Goal: Use online tool/utility: Utilize a website feature to perform a specific function

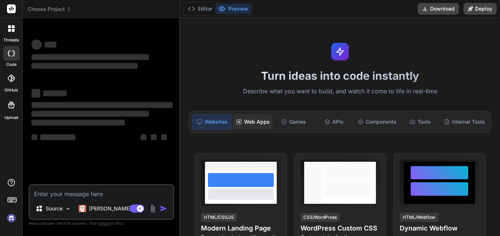
click at [248, 124] on div "Web Apps" at bounding box center [253, 121] width 40 height 15
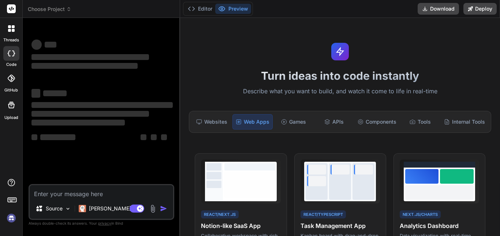
drag, startPoint x: 500, startPoint y: 55, endPoint x: 498, endPoint y: 68, distance: 12.5
click at [498, 68] on div "Turn ideas into code instantly Describe what you want to build, and watch it co…" at bounding box center [340, 127] width 320 height 218
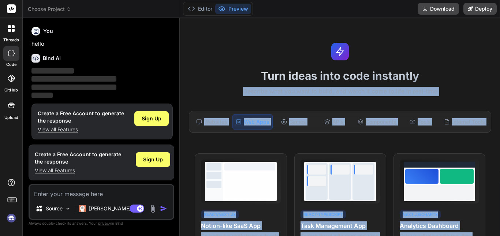
scroll to position [2, 0]
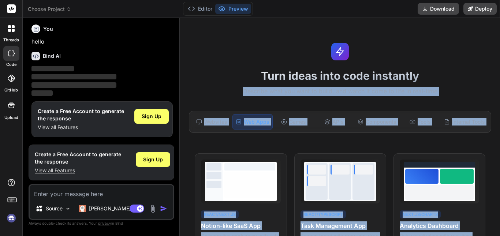
click at [457, 42] on div "Turn ideas into code instantly Describe what you want to build, and watch it co…" at bounding box center [340, 127] width 320 height 218
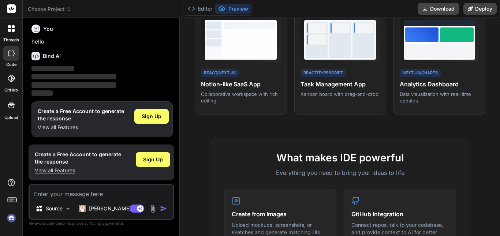
scroll to position [156, 0]
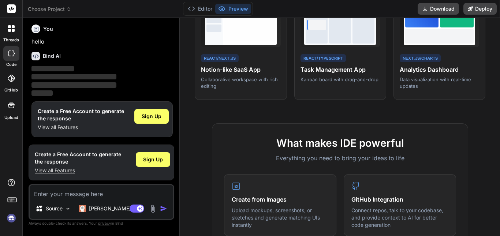
drag, startPoint x: 500, startPoint y: 80, endPoint x: 500, endPoint y: 89, distance: 9.1
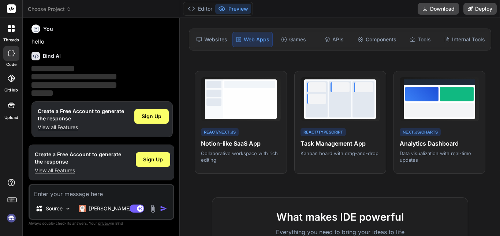
scroll to position [0, 0]
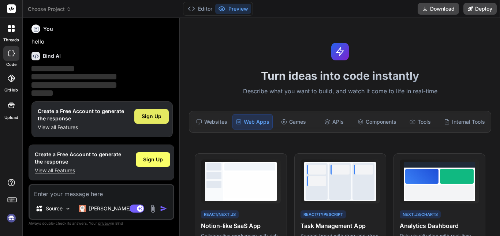
click at [146, 119] on span "Sign Up" at bounding box center [152, 116] width 20 height 7
click at [60, 129] on p "View all Features" at bounding box center [81, 127] width 86 height 7
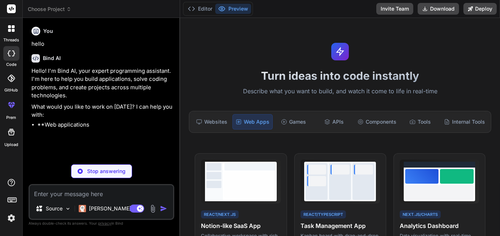
type textarea "x"
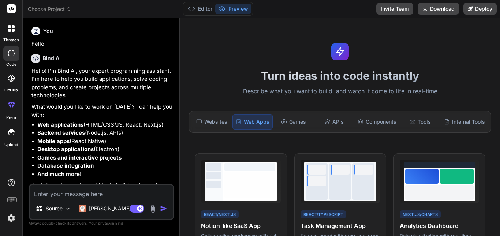
drag, startPoint x: 500, startPoint y: 53, endPoint x: 500, endPoint y: 70, distance: 16.8
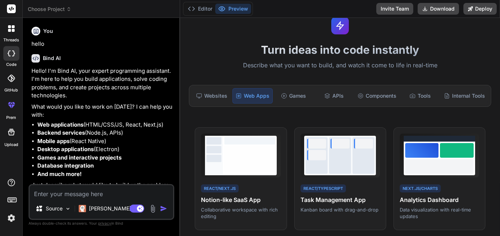
scroll to position [27, 0]
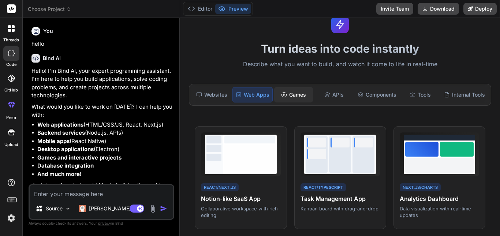
click at [292, 89] on div "Games" at bounding box center [293, 94] width 39 height 15
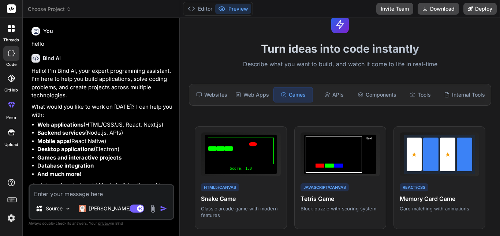
drag, startPoint x: 500, startPoint y: 75, endPoint x: 500, endPoint y: 111, distance: 35.9
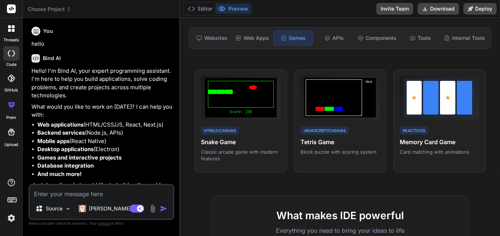
scroll to position [81, 0]
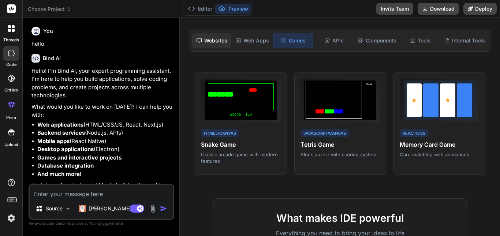
click at [221, 40] on div "Websites" at bounding box center [211, 40] width 39 height 15
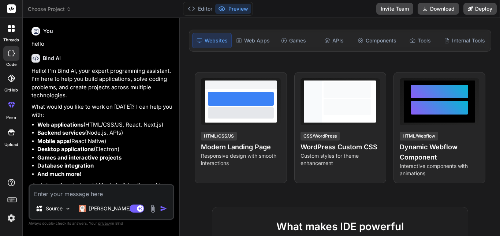
drag, startPoint x: 500, startPoint y: 97, endPoint x: 500, endPoint y: 113, distance: 16.1
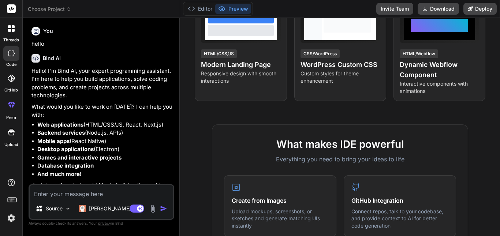
scroll to position [0, 0]
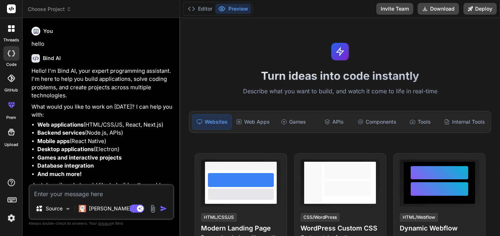
click at [112, 190] on textarea at bounding box center [101, 191] width 143 height 13
type textarea "c"
type textarea "x"
type textarea "ca"
type textarea "x"
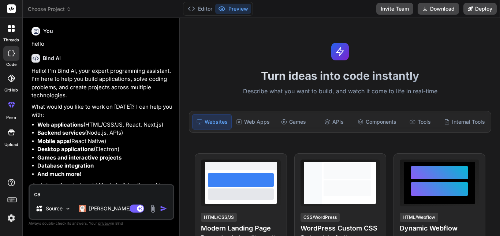
type textarea "can"
type textarea "x"
type textarea "can"
type textarea "x"
type textarea "can y"
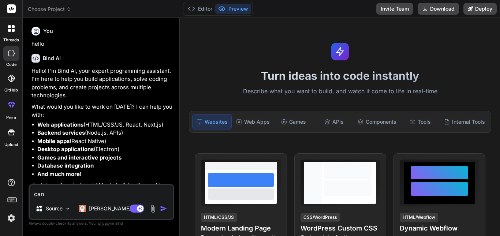
type textarea "x"
type textarea "can yo"
type textarea "x"
type textarea "can you"
type textarea "x"
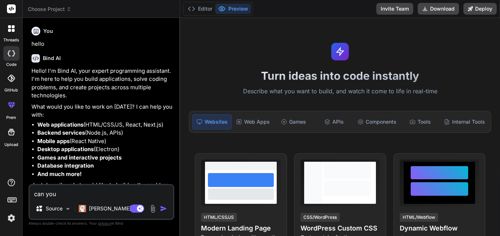
type textarea "can you"
type textarea "x"
type textarea "can you c"
type textarea "x"
type textarea "can you cr"
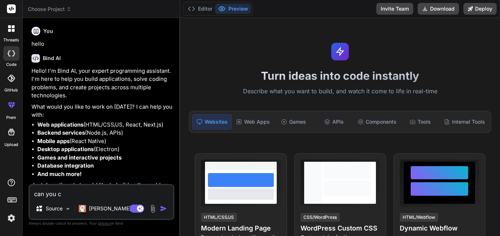
type textarea "x"
type textarea "can you cre"
type textarea "x"
type textarea "can you crea"
type textarea "x"
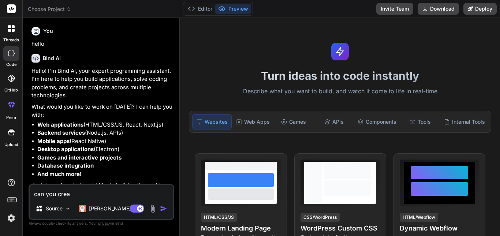
type textarea "can you creat"
type textarea "x"
type textarea "can you create"
type textarea "x"
type textarea "can you create"
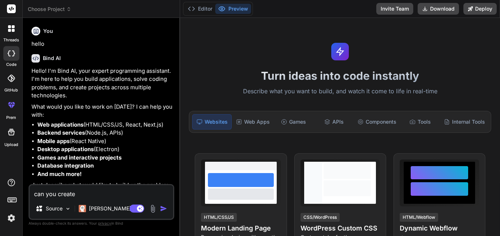
type textarea "x"
type textarea "can you create a"
type textarea "x"
type textarea "can you create a"
type textarea "x"
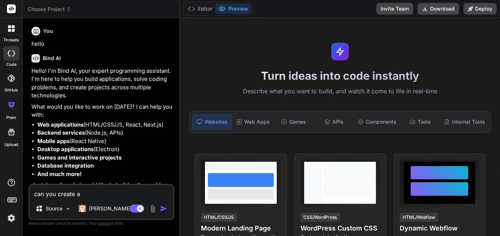
type textarea "can you create a b"
type textarea "x"
type textarea "can you create a ba"
type textarea "x"
type textarea "can you create a bac"
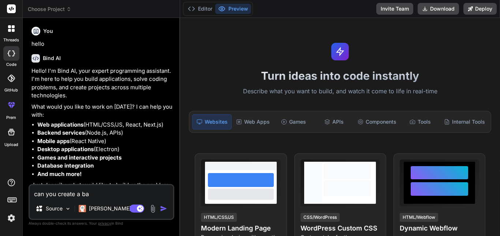
type textarea "x"
type textarea "can you create a back"
type textarea "x"
type textarea "can you create a backe"
type textarea "x"
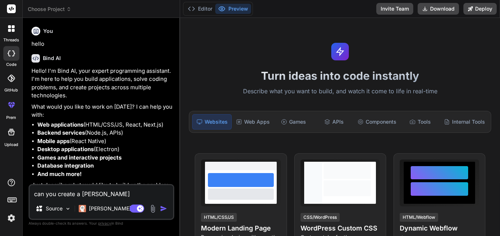
type textarea "can you create a backen"
type textarea "x"
type textarea "can you create a backend"
type textarea "x"
type textarea "can you create a backend"
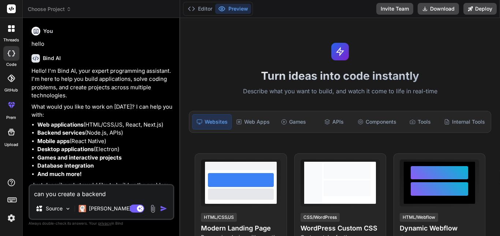
type textarea "x"
type textarea "can you create a backend o"
type textarea "x"
type textarea "can you create a backend of"
type textarea "x"
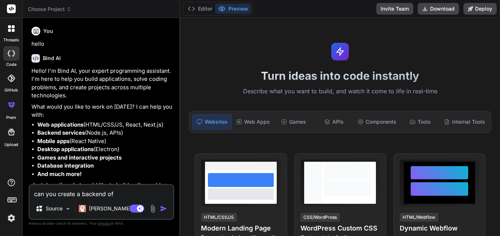
type textarea "can you create a backend of"
type textarea "x"
type textarea "can you create a backend of a"
type textarea "x"
type textarea "can you create a backend of a"
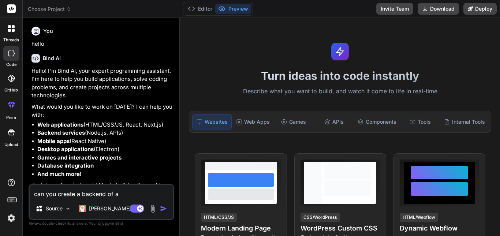
type textarea "x"
type textarea "can you create a backend of a s"
type textarea "x"
type textarea "can you create a backend of a sc"
type textarea "x"
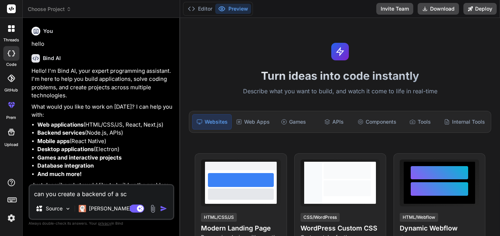
type textarea "can you create a backend of a sch"
type textarea "x"
type textarea "can you create a backend of a scho"
type textarea "x"
type textarea "can you create a backend of a schol"
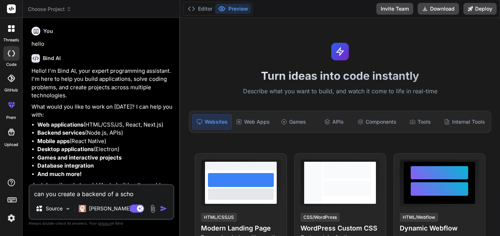
type textarea "x"
type textarea "can you create a backend of a scholl"
type textarea "x"
type textarea "can you create a backend of a scholl"
type textarea "x"
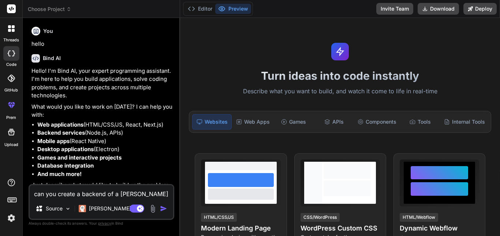
type textarea "can you create a backend of a scholl w"
type textarea "x"
type textarea "can you create a backend of a scholl we"
type textarea "x"
type textarea "can you create a backend of a scholl web"
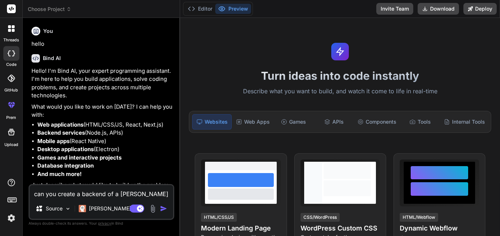
type textarea "x"
type textarea "can you create a backend of a scholl webs"
type textarea "x"
type textarea "can you create a backend of a scholl websi"
type textarea "x"
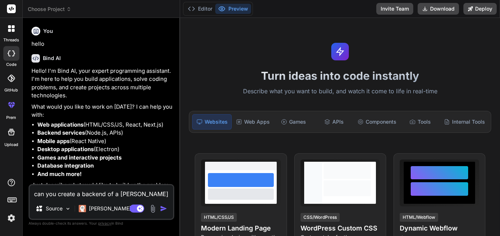
type textarea "can you create a backend of a scholl websit"
type textarea "x"
type textarea "can you create a backend of a scholl website"
type textarea "x"
type textarea "can you create a backend of a scholl website"
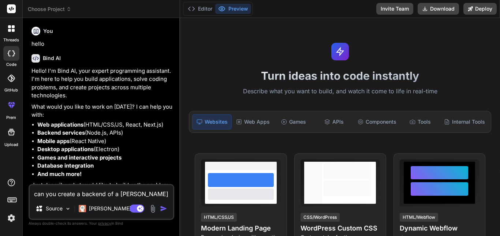
type textarea "x"
type textarea "can you create a backend of a scholl website w"
type textarea "x"
type textarea "can you create a backend of a scholl website wh"
type textarea "x"
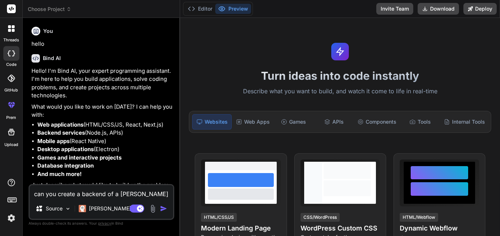
type textarea "can you create a backend of a scholl website whe"
type textarea "x"
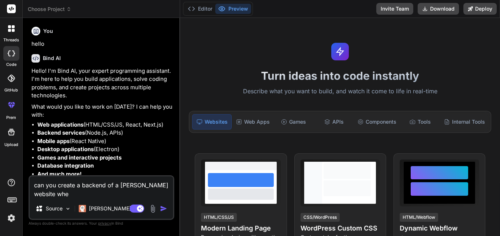
type textarea "can you create a backend of a scholl website when"
type textarea "x"
type textarea "can you create a backend of a scholl website when"
type textarea "x"
type textarea "can you create a backend of a scholl website when I"
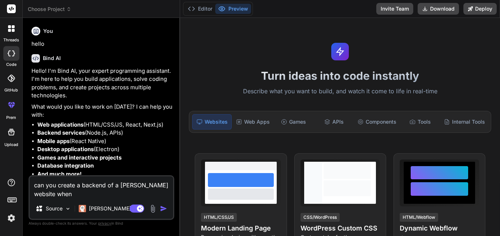
type textarea "x"
type textarea "can you create a backend of a scholl website when I"
type textarea "x"
type textarea "can you create a backend of a scholl website when I g"
type textarea "x"
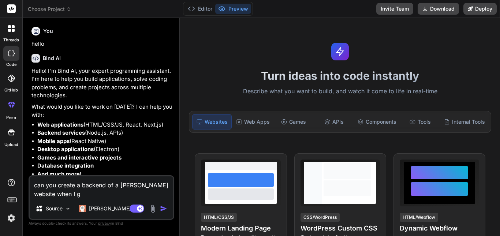
type textarea "can you create a backend of a scholl website when I ge"
type textarea "x"
type textarea "can you create a backend of a scholl website when I get"
type textarea "x"
type textarea "can you create a backend of a scholl website when I get"
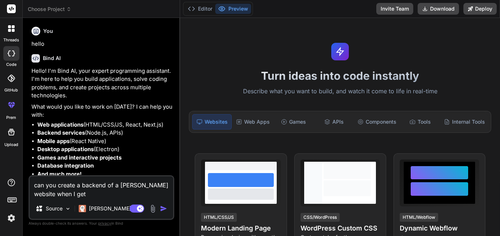
type textarea "x"
type textarea "can you create a backend of a scholl website when I get y"
type textarea "x"
type textarea "can you create a backend of a scholl website when I get yo"
type textarea "x"
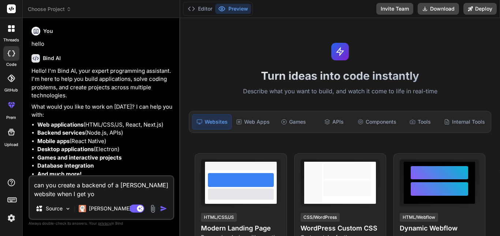
type textarea "can you create a backend of a scholl website when I get you"
type textarea "x"
type textarea "can you create a backend of a scholl website when I get you"
type textarea "x"
type textarea "can you create a backend of a scholl website when I get you f"
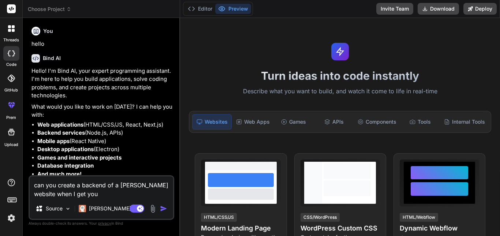
type textarea "x"
type textarea "can you create a backend of a scholl website when I get you fr"
type textarea "x"
type textarea "can you create a backend of a scholl website when I get you fro"
type textarea "x"
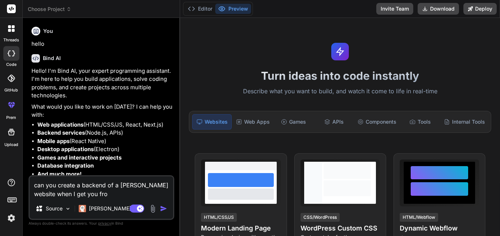
type textarea "can you create a backend of a scholl website when I get you fron"
type textarea "x"
type textarea "can you create a backend of a scholl website when I get you front"
type textarea "x"
type textarea "can you create a backend of a scholl website when I get you fronte"
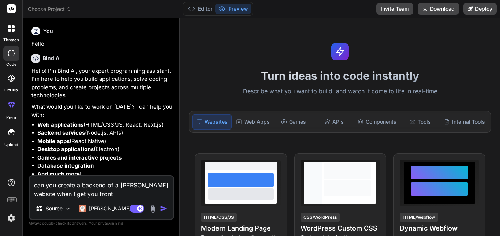
type textarea "x"
type textarea "can you create a backend of a scholl website when I get you fronten"
type textarea "x"
type textarea "can you create a backend of a scholl website when I get you frontend"
type textarea "x"
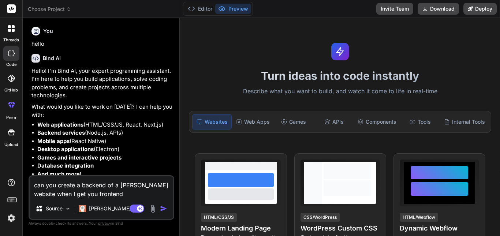
type textarea "can you create a backend of a scholl website when I get you frontend?"
type textarea "x"
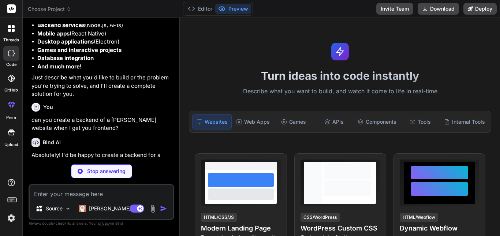
scroll to position [108, 0]
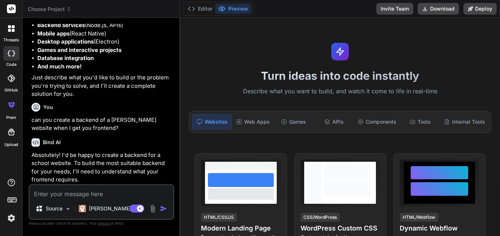
type textarea "x"
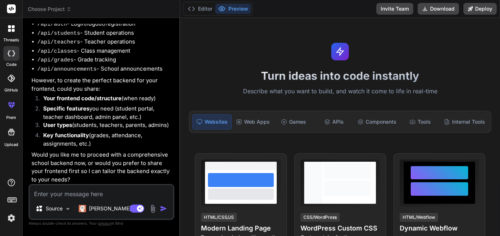
scroll to position [384, 0]
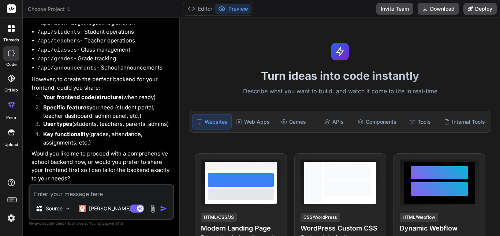
click at [79, 186] on textarea at bounding box center [101, 191] width 143 height 13
type textarea "s"
type textarea "x"
type textarea "su"
type textarea "x"
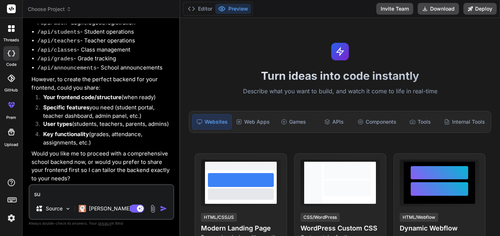
type textarea "sur"
type textarea "x"
type textarea "sure"
type textarea "x"
type textarea "sure"
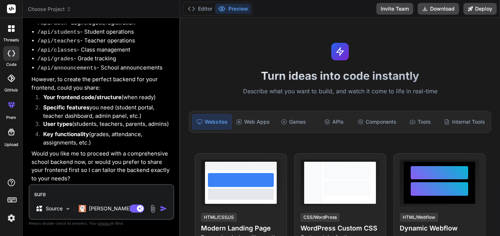
type textarea "x"
type textarea "sure l"
type textarea "x"
type textarea "sure le"
type textarea "x"
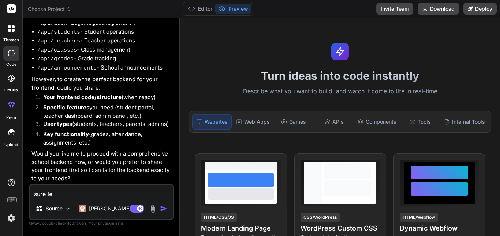
type textarea "sure let"
type textarea "x"
type textarea "sure let"
type textarea "x"
type textarea "sure let m"
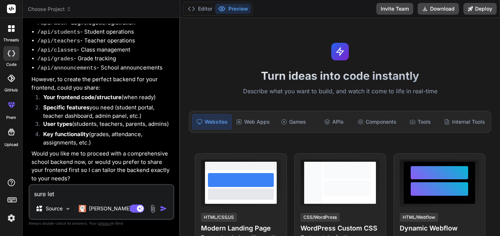
type textarea "x"
type textarea "sure let me"
type textarea "x"
type textarea "sure let me"
type textarea "x"
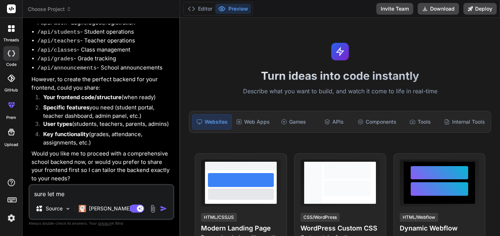
type textarea "sure let me f"
type textarea "x"
type textarea "sure let me fi"
type textarea "x"
type textarea "sure let me fir"
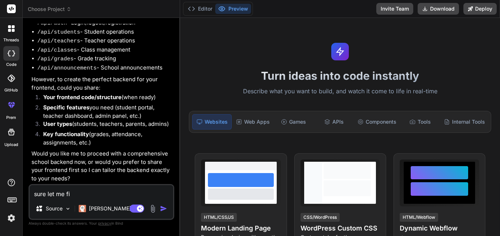
type textarea "x"
type textarea "sure let me firs"
type textarea "x"
type textarea "sure let me first"
type textarea "x"
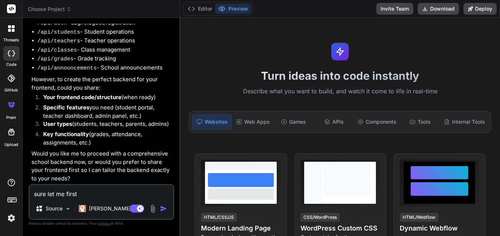
type textarea "sure let me first"
type textarea "x"
type textarea "sure let me first g"
type textarea "x"
type textarea "sure let me first gi"
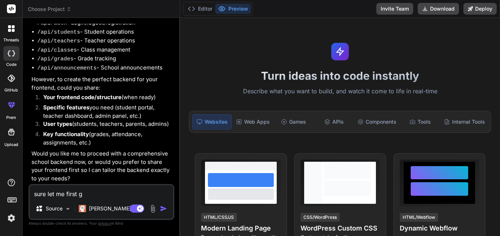
type textarea "x"
type textarea "sure let me first giv"
type textarea "x"
type textarea "sure let me first give"
type textarea "x"
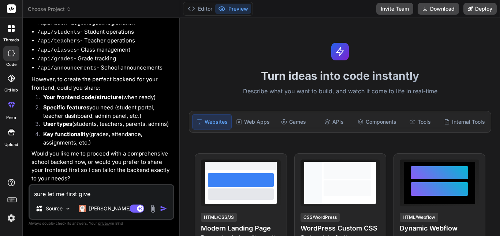
type textarea "sure let me first give"
type textarea "x"
type textarea "sure let me first give y"
type textarea "x"
type textarea "sure let me first give yo"
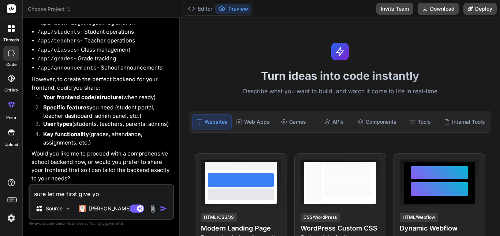
type textarea "x"
type textarea "sure let me first give you"
type textarea "x"
type textarea "sure let me first give you"
type textarea "x"
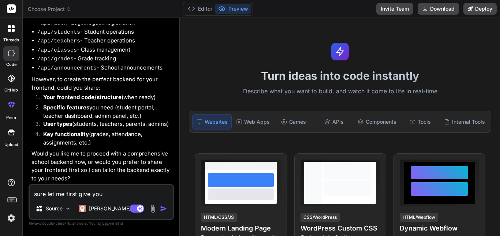
type textarea "sure let me first give you a"
type textarea "x"
type textarea "sure let me first give you a"
type textarea "x"
type textarea "sure let me first give you a f"
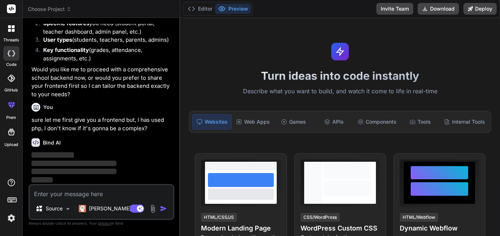
scroll to position [468, 0]
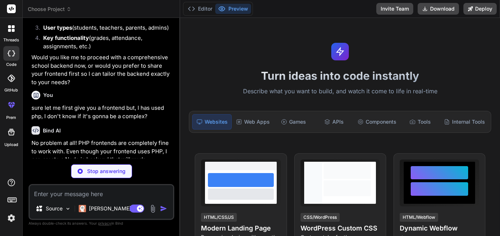
click at [154, 209] on img at bounding box center [153, 209] width 8 height 8
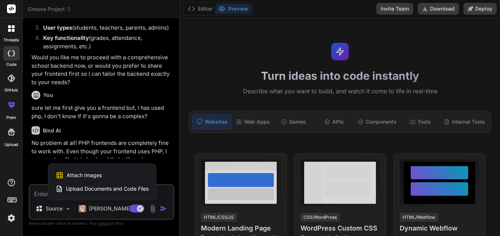
click at [129, 189] on span "Upload Documents and Code Files" at bounding box center [107, 188] width 83 height 7
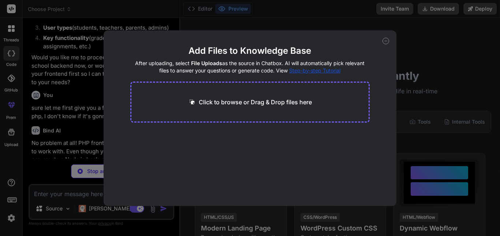
click at [218, 99] on p "Click to browse or Drag & Drop files here" at bounding box center [255, 102] width 113 height 9
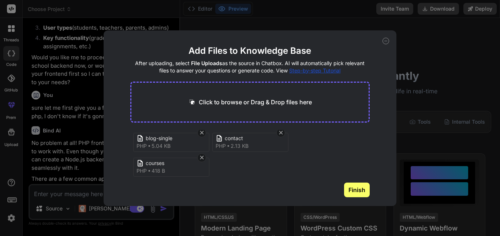
scroll to position [0, 0]
click at [203, 135] on icon at bounding box center [202, 135] width 6 height 6
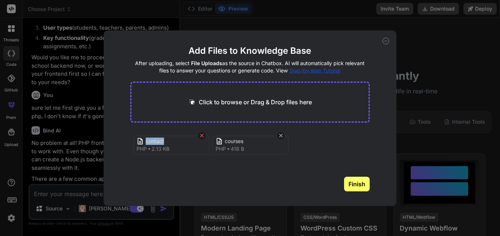
click at [203, 135] on icon at bounding box center [202, 135] width 6 height 6
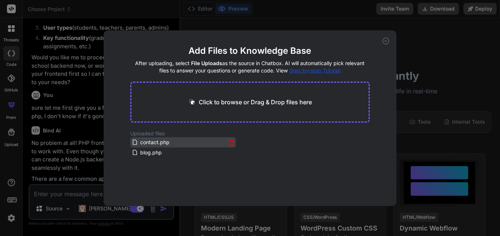
click at [229, 141] on icon at bounding box center [231, 141] width 5 height 0
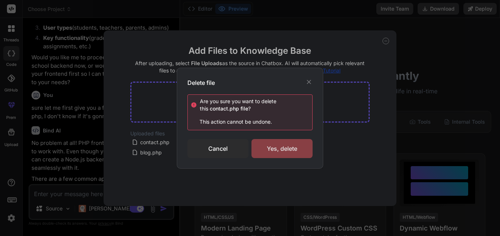
click at [262, 141] on div "Yes, delete" at bounding box center [281, 148] width 61 height 19
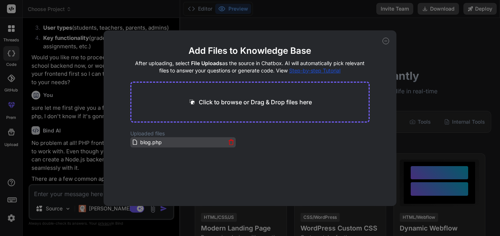
click at [229, 142] on icon at bounding box center [231, 142] width 6 height 6
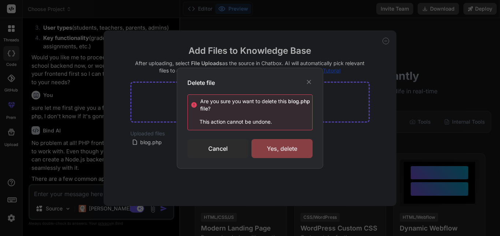
click at [257, 152] on div "Yes, delete" at bounding box center [281, 148] width 61 height 19
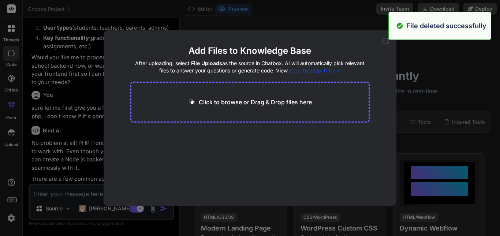
click at [232, 110] on div "Click to browse or Drag & Drop files here" at bounding box center [249, 102] width 239 height 41
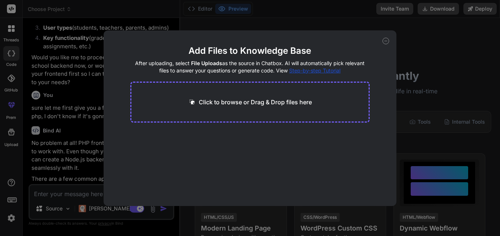
click at [281, 97] on div "Click to browse or Drag & Drop files here" at bounding box center [249, 102] width 239 height 41
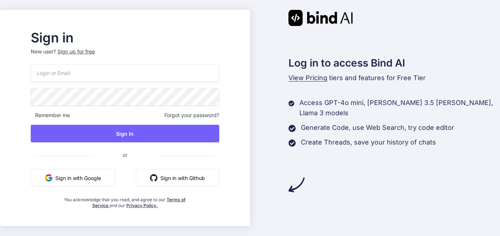
click at [108, 179] on button "Sign in with Google" at bounding box center [73, 178] width 85 height 18
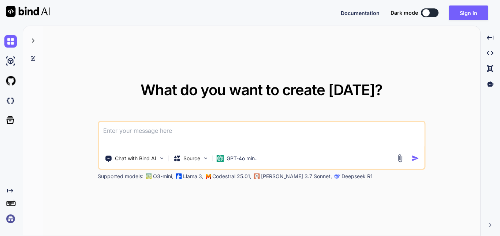
type textarea "x"
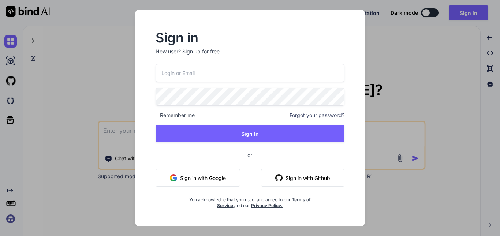
click at [192, 180] on button "Sign in with Google" at bounding box center [198, 178] width 85 height 18
type textarea "x"
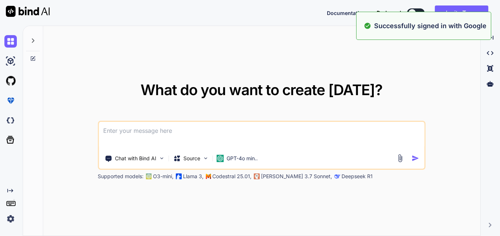
click at [394, 89] on div "What do you want to create today? Chat with Bind AI Source GPT-4o min.. Support…" at bounding box center [262, 131] width 328 height 97
click at [285, 143] on textarea at bounding box center [261, 135] width 325 height 27
type textarea "I"
type textarea "x"
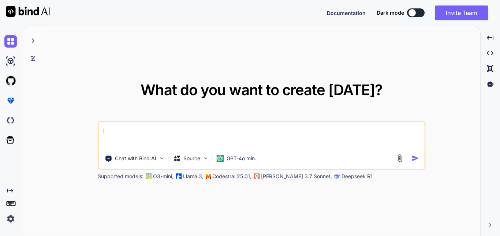
type textarea "I"
type textarea "x"
type textarea "I w"
type textarea "x"
type textarea "I wa"
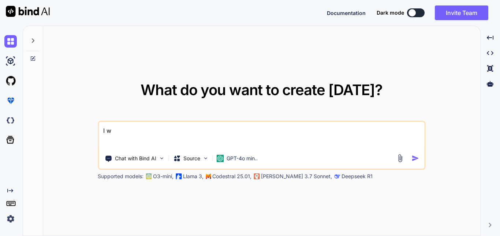
type textarea "x"
type textarea "I wan"
type textarea "x"
type textarea "I want"
type textarea "x"
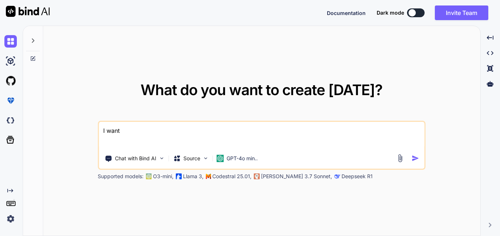
type textarea "I want"
type textarea "x"
type textarea "I want t"
type textarea "x"
type textarea "I want to"
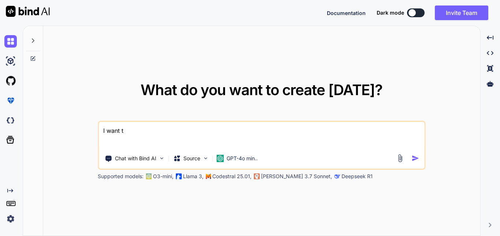
type textarea "x"
type textarea "I want to"
type textarea "x"
type textarea "I want to c"
type textarea "x"
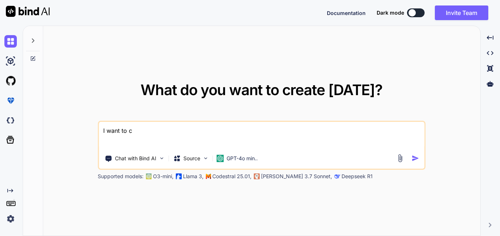
type textarea "I want to cr"
type textarea "x"
type textarea "I want to cre"
type textarea "x"
type textarea "I want to crea"
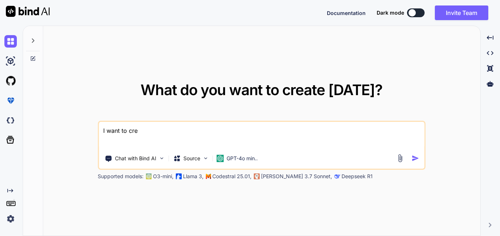
type textarea "x"
type textarea "I want to creat"
type textarea "x"
type textarea "I want to create"
type textarea "x"
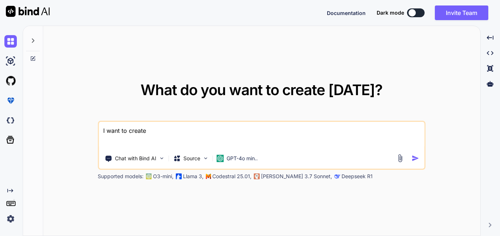
type textarea "I want to create"
type textarea "x"
type textarea "I want to create m"
type textarea "x"
type textarea "I want to create my"
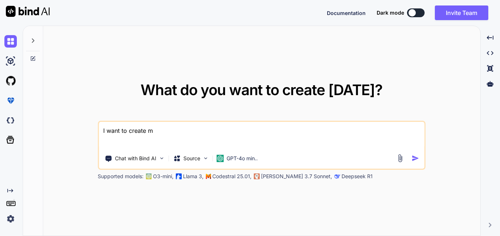
type textarea "x"
type textarea "I want to create my"
type textarea "x"
type textarea "I want to create my o"
type textarea "x"
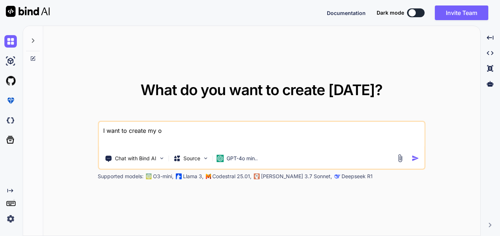
type textarea "I want to create my ow"
type textarea "x"
type textarea "I want to create my own"
type textarea "x"
type textarea "I want to create my own"
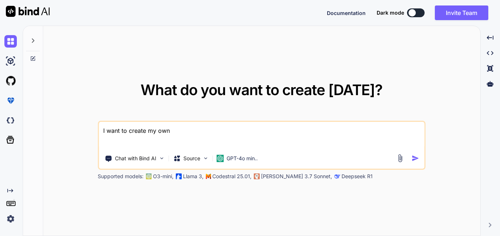
type textarea "x"
type textarea "I want to create my own A"
type textarea "x"
type textarea "I want to create my own Ai"
type textarea "x"
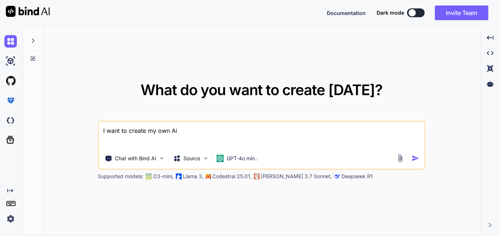
type textarea "I want to create my own Ai"
type textarea "x"
type textarea "I want to create my own Ai m"
type textarea "x"
type textarea "I want to create my own Ai mo"
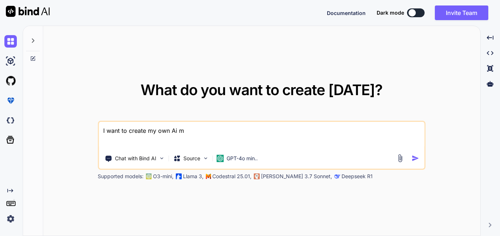
type textarea "x"
type textarea "I want to create my own Ai mod"
type textarea "x"
type textarea "I want to create my own Ai mode"
type textarea "x"
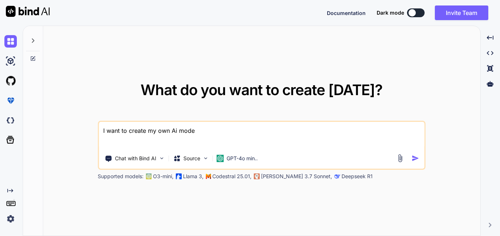
type textarea "I want to create my own Ai model"
type textarea "x"
type textarea "I want to create my own Ai model"
type textarea "x"
type textarea "I want to create my own Ai model l"
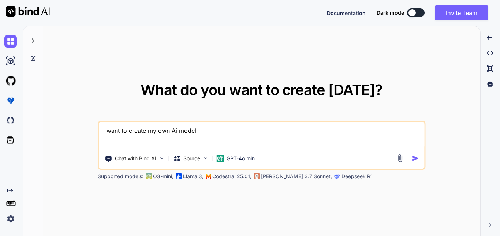
type textarea "x"
type textarea "I want to create my own Ai model li"
type textarea "x"
type textarea "I want to create my own Ai model lik"
type textarea "x"
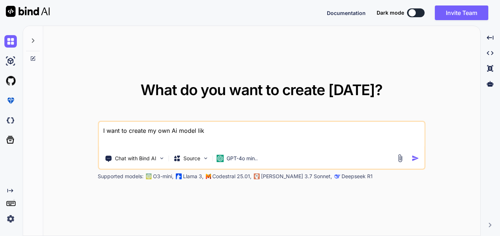
type textarea "I want to create my own Ai model like"
type textarea "x"
type textarea "I want to create my own Ai model like"
type textarea "x"
type textarea "I want to create my own Ai model like c"
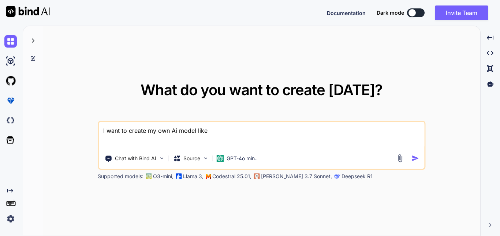
type textarea "x"
type textarea "I want to create my own Ai model like ch"
type textarea "x"
type textarea "I want to create my own Ai model like cha"
type textarea "x"
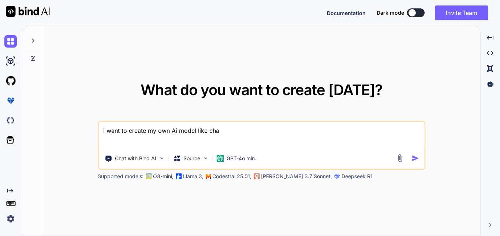
type textarea "I want to create my own Ai model like chat"
type textarea "x"
type textarea "I want to create my own Ai model like chat"
type textarea "x"
type textarea "I want to create my own Ai model like chat g"
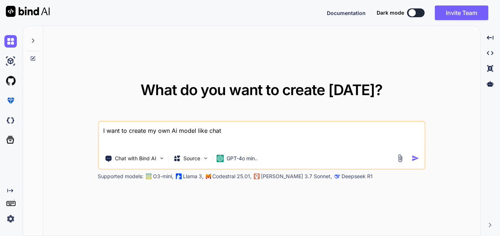
type textarea "x"
type textarea "I want to create my own Ai model like chat gp"
type textarea "x"
type textarea "I want to create my own Ai model like chat gpt"
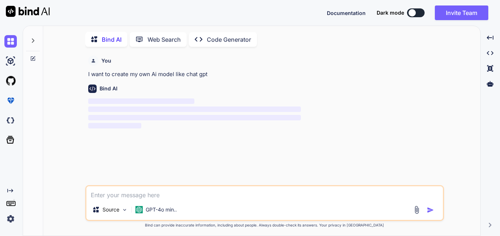
scroll to position [3, 0]
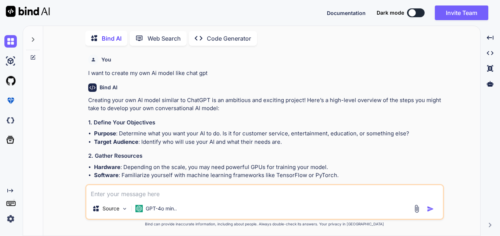
click at [415, 68] on div "You I want to create my own Ai model like chat gpt" at bounding box center [265, 65] width 354 height 26
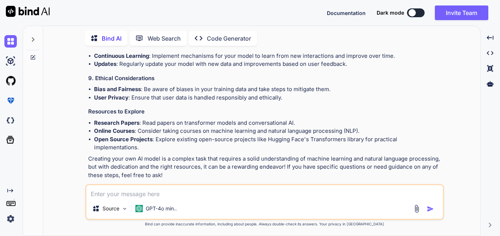
scroll to position [329, 0]
click at [222, 34] on p "Code Generator" at bounding box center [229, 38] width 44 height 9
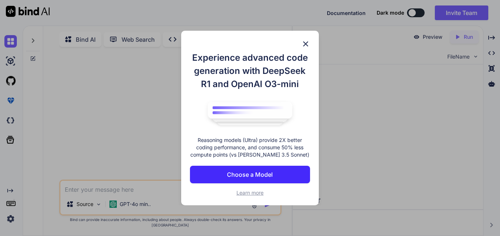
click at [266, 169] on button "Choose a Model" at bounding box center [250, 175] width 120 height 18
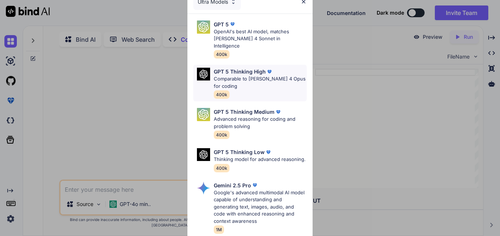
click at [262, 81] on p "Comparable to Claude 4 Opus for coding" at bounding box center [260, 82] width 93 height 14
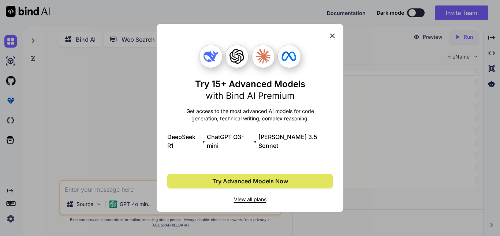
click at [250, 177] on span "Try Advanced Models Now" at bounding box center [250, 181] width 76 height 9
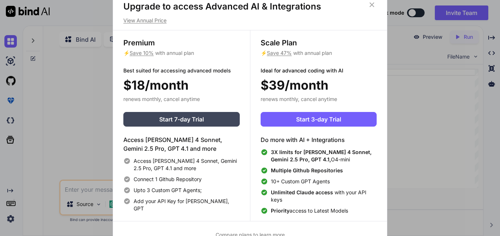
click at [369, 5] on icon at bounding box center [372, 5] width 8 height 8
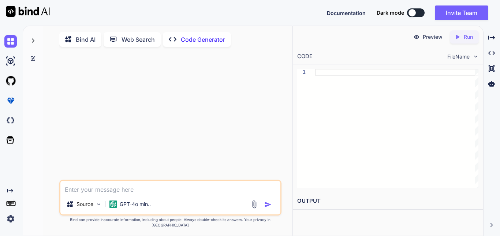
click at [197, 192] on textarea at bounding box center [170, 187] width 220 height 13
type textarea "x"
type textarea "c"
type textarea "x"
type textarea "ca"
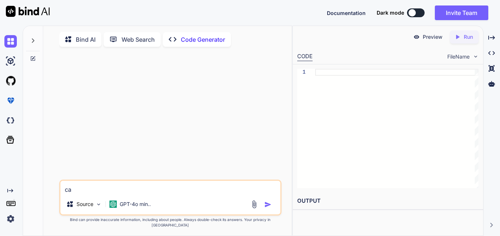
type textarea "x"
type textarea "can"
type textarea "x"
type textarea "can"
type textarea "x"
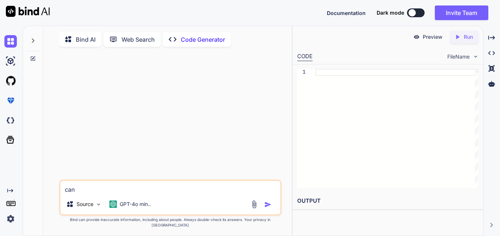
type textarea "can y"
type textarea "x"
type textarea "can yo"
type textarea "x"
type textarea "can you"
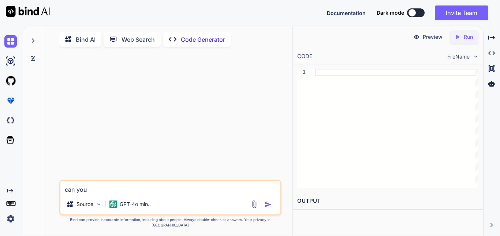
type textarea "x"
type textarea "can you"
type textarea "x"
type textarea "can you c"
type textarea "x"
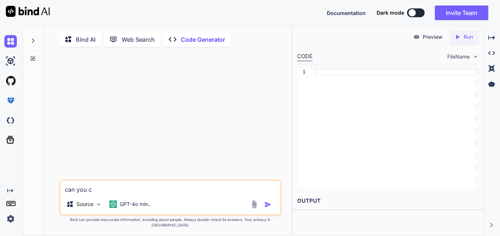
type textarea "can you cr"
type textarea "x"
type textarea "can you cre"
type textarea "x"
type textarea "can you crea"
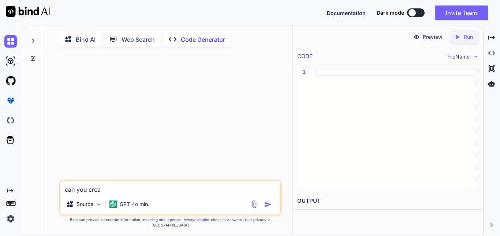
type textarea "x"
type textarea "can you creat"
type textarea "x"
type textarea "can you create"
type textarea "x"
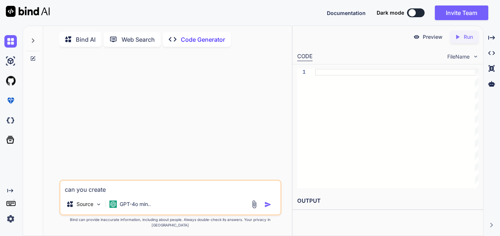
type textarea "can you create"
type textarea "x"
type textarea "can you create a"
type textarea "x"
type textarea "can you create a"
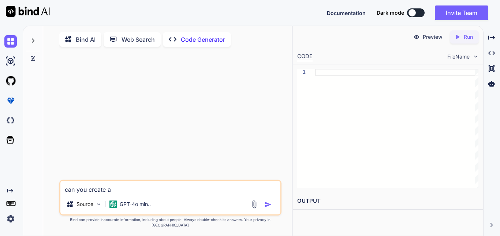
type textarea "x"
type textarea "can you create a c"
type textarea "x"
type textarea "can you create a ch"
type textarea "x"
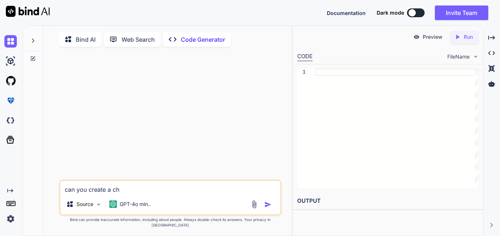
type textarea "can you create a cha"
type textarea "x"
type textarea "can you create a chat"
type textarea "x"
type textarea "can you create a chatt"
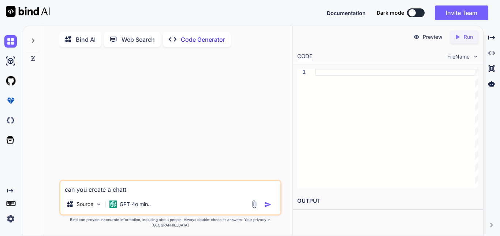
type textarea "x"
type textarea "can you create a chatti"
type textarea "x"
type textarea "can you create a chattig"
type textarea "x"
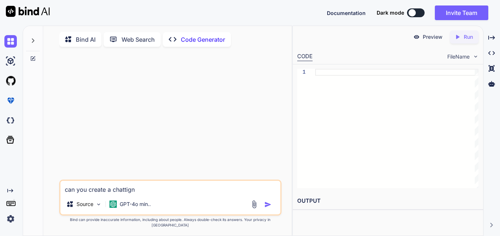
type textarea "can you create a chattig"
type textarea "x"
type textarea "can you create a chatti"
type textarea "x"
type textarea "can you create a chattin"
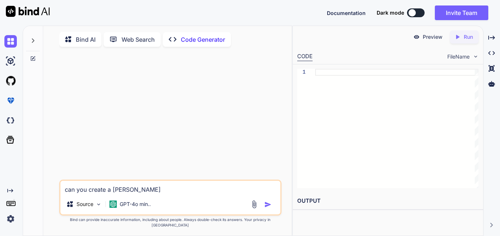
type textarea "x"
type textarea "can you create a chatting"
type textarea "x"
type textarea "can you create a chatting"
type textarea "x"
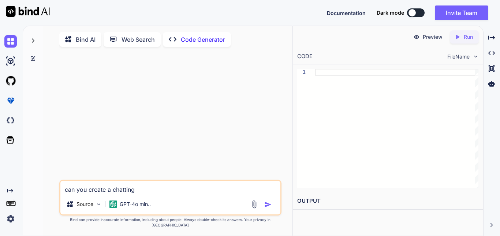
type textarea "can you create a chatting p"
type textarea "x"
type textarea "can you create a chatting pl"
type textarea "x"
type textarea "can you create a chatting pla"
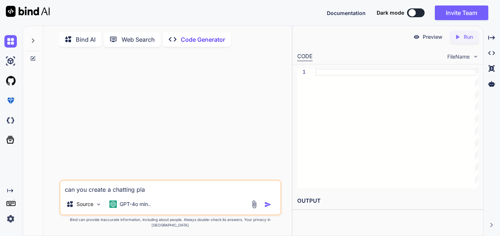
type textarea "x"
type textarea "can you create a chatting plat"
type textarea "x"
type textarea "can you create a chatting platf"
type textarea "x"
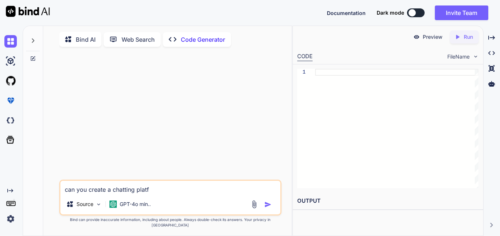
type textarea "can you create a chatting platfo"
type textarea "x"
type textarea "can you create a chatting platfor"
type textarea "x"
type textarea "can you create a chatting platform"
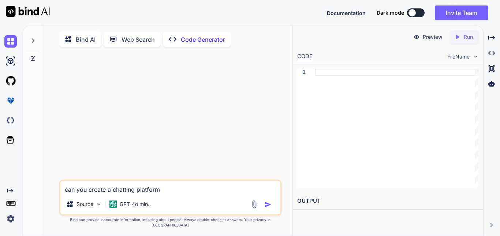
type textarea "x"
type textarea "can you create a chatting platform"
type textarea "x"
type textarea "can you create a chatting platfo"
type textarea "x"
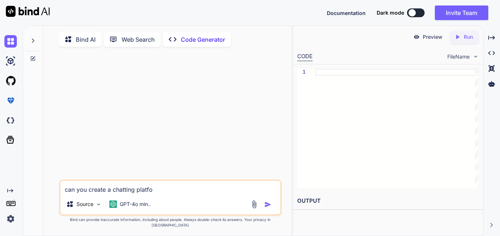
type textarea "can you create a chatting platf"
type textarea "x"
type textarea "can you create a chatting plat"
type textarea "x"
type textarea "can you create a chatting pla"
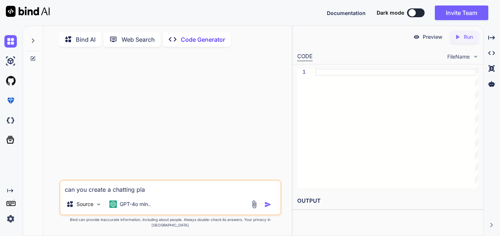
type textarea "x"
type textarea "can you create a chatting"
type textarea "x"
type textarea "can you create a chattin"
type textarea "x"
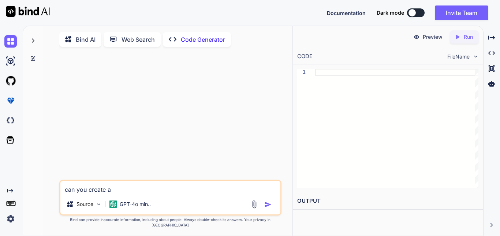
type textarea "can you create"
type textarea "x"
type textarea "can yo"
type textarea "x"
type textarea "c"
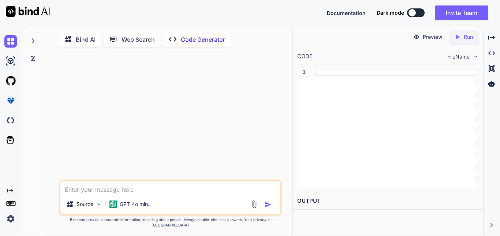
type textarea "x"
type textarea "c"
type textarea "x"
type textarea "ca"
type textarea "x"
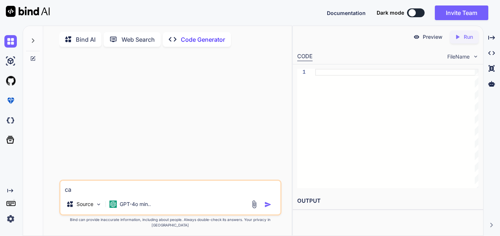
type textarea "can"
type textarea "x"
type textarea "can"
type textarea "x"
type textarea "can y"
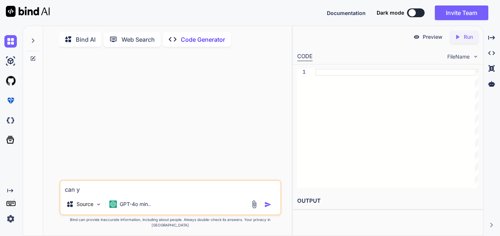
type textarea "x"
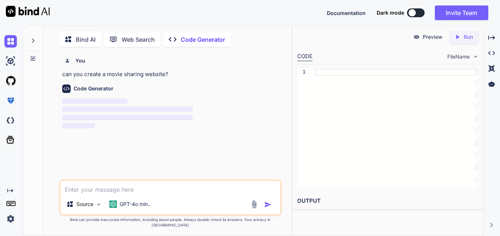
scroll to position [3, 0]
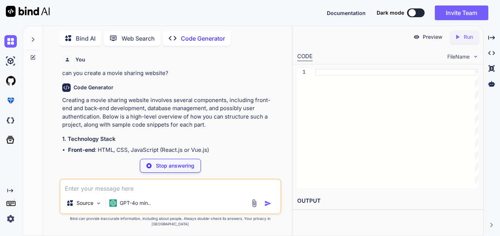
click at [265, 87] on div "Code Generator" at bounding box center [171, 87] width 218 height 8
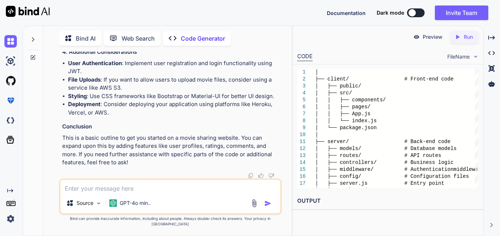
scroll to position [1391, 0]
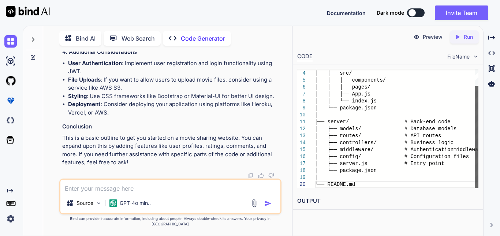
click at [475, 138] on div at bounding box center [477, 137] width 4 height 102
click at [464, 36] on p "Run" at bounding box center [468, 36] width 9 height 7
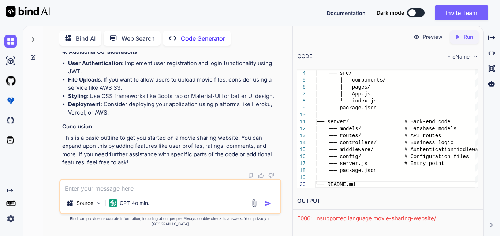
click at [426, 37] on p "Preview" at bounding box center [433, 36] width 20 height 7
